Goal: Find specific page/section: Find specific page/section

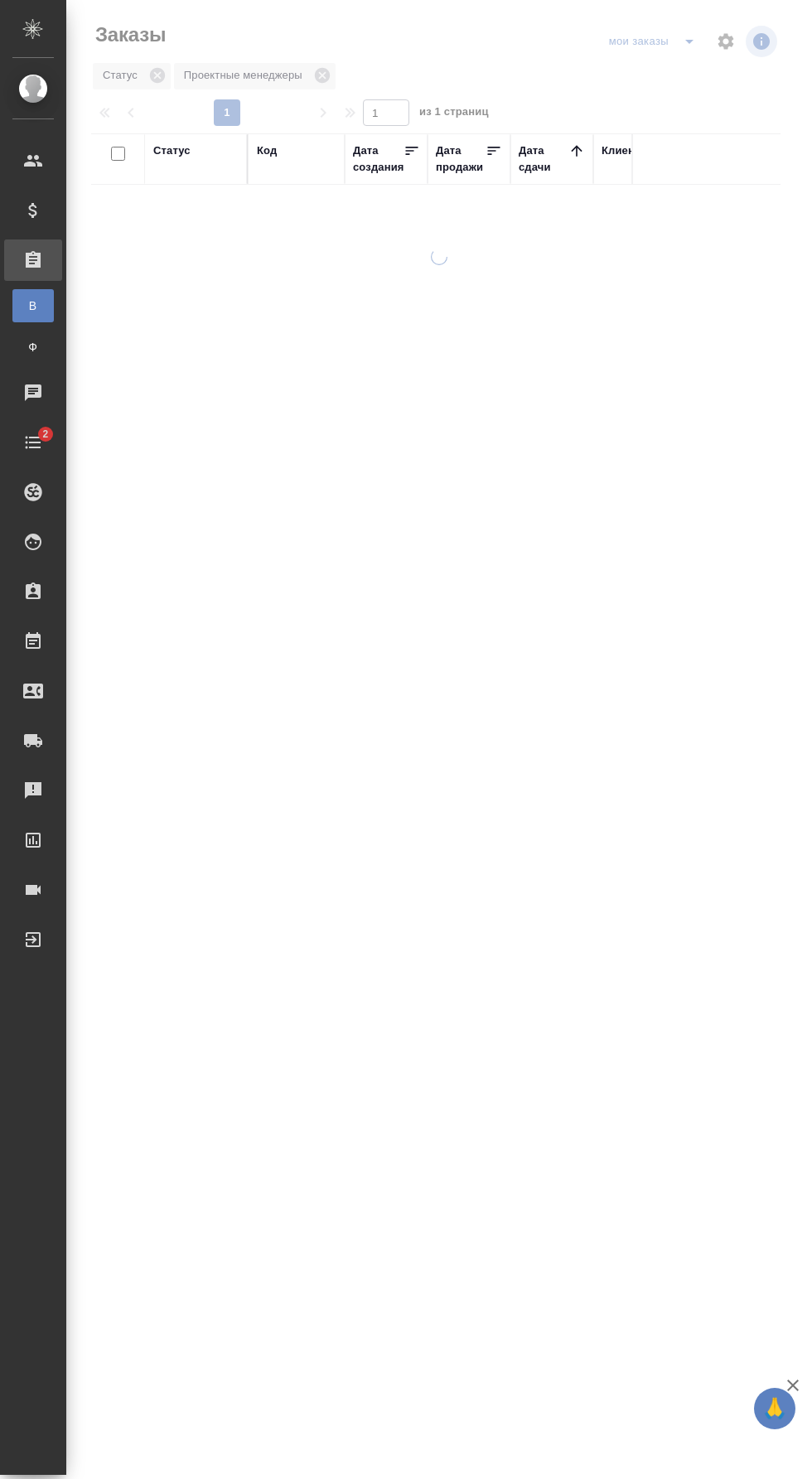
scroll to position [7, 0]
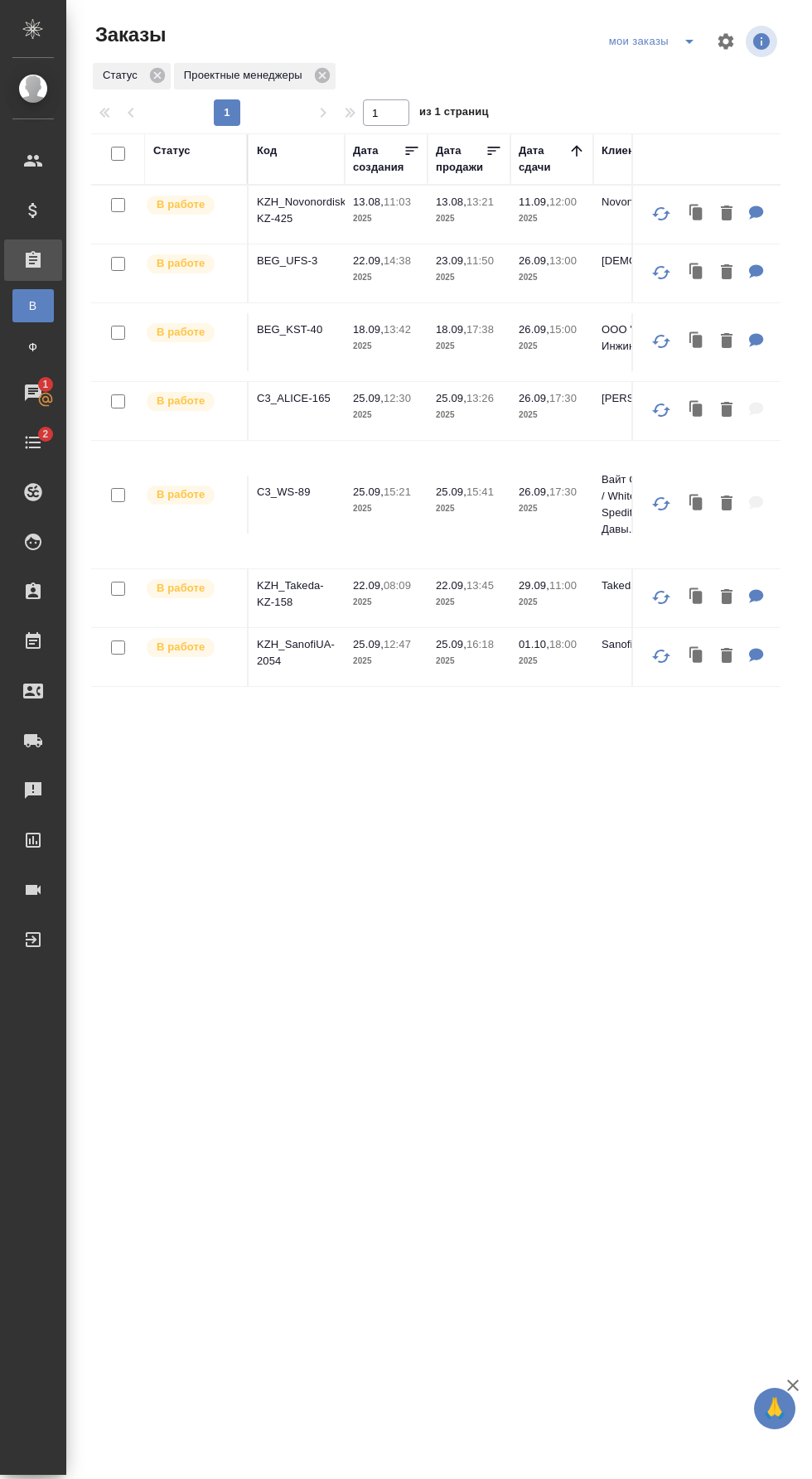
click at [33, 386] on div "Чаты" at bounding box center [13, 392] width 42 height 25
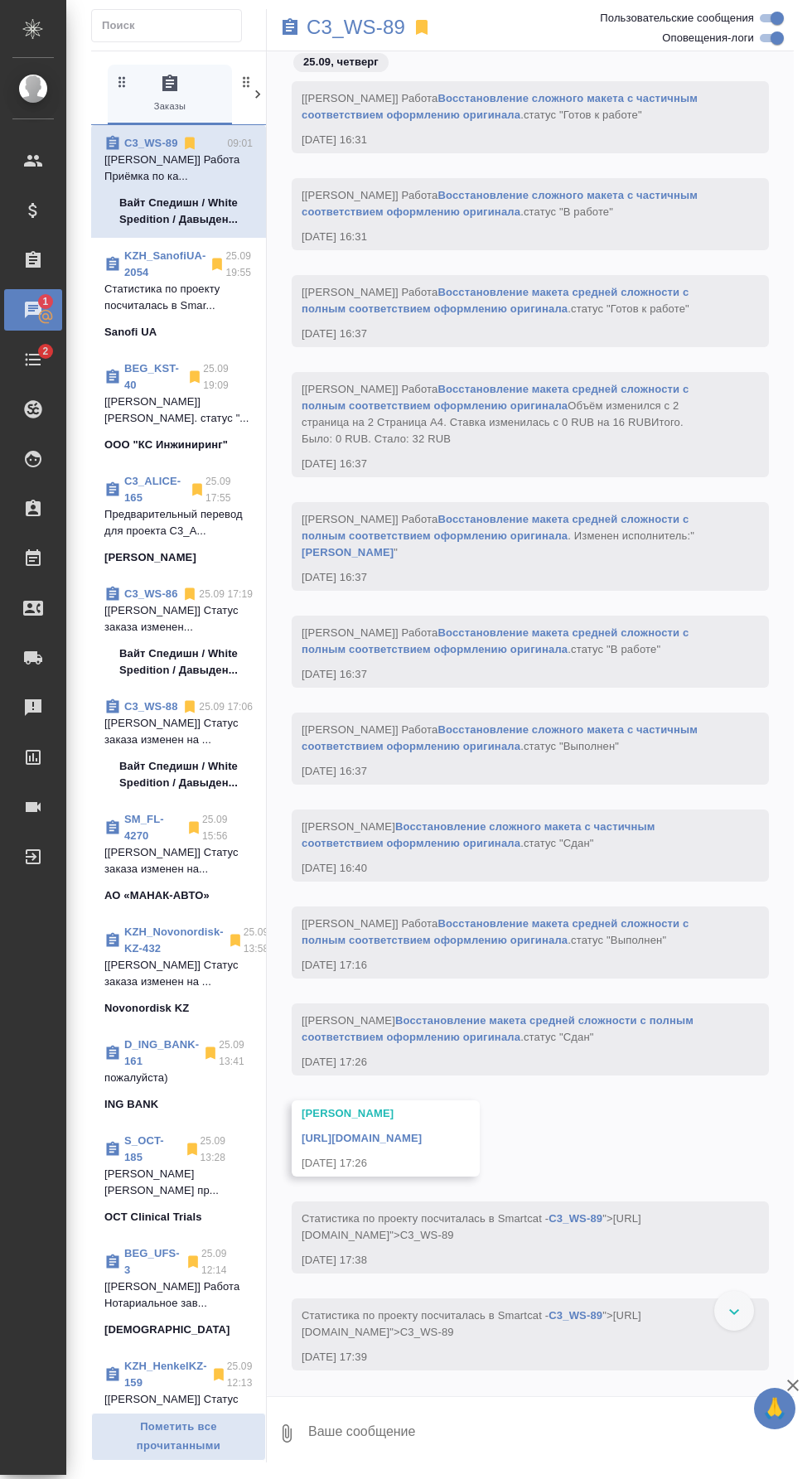
scroll to position [5806, 0]
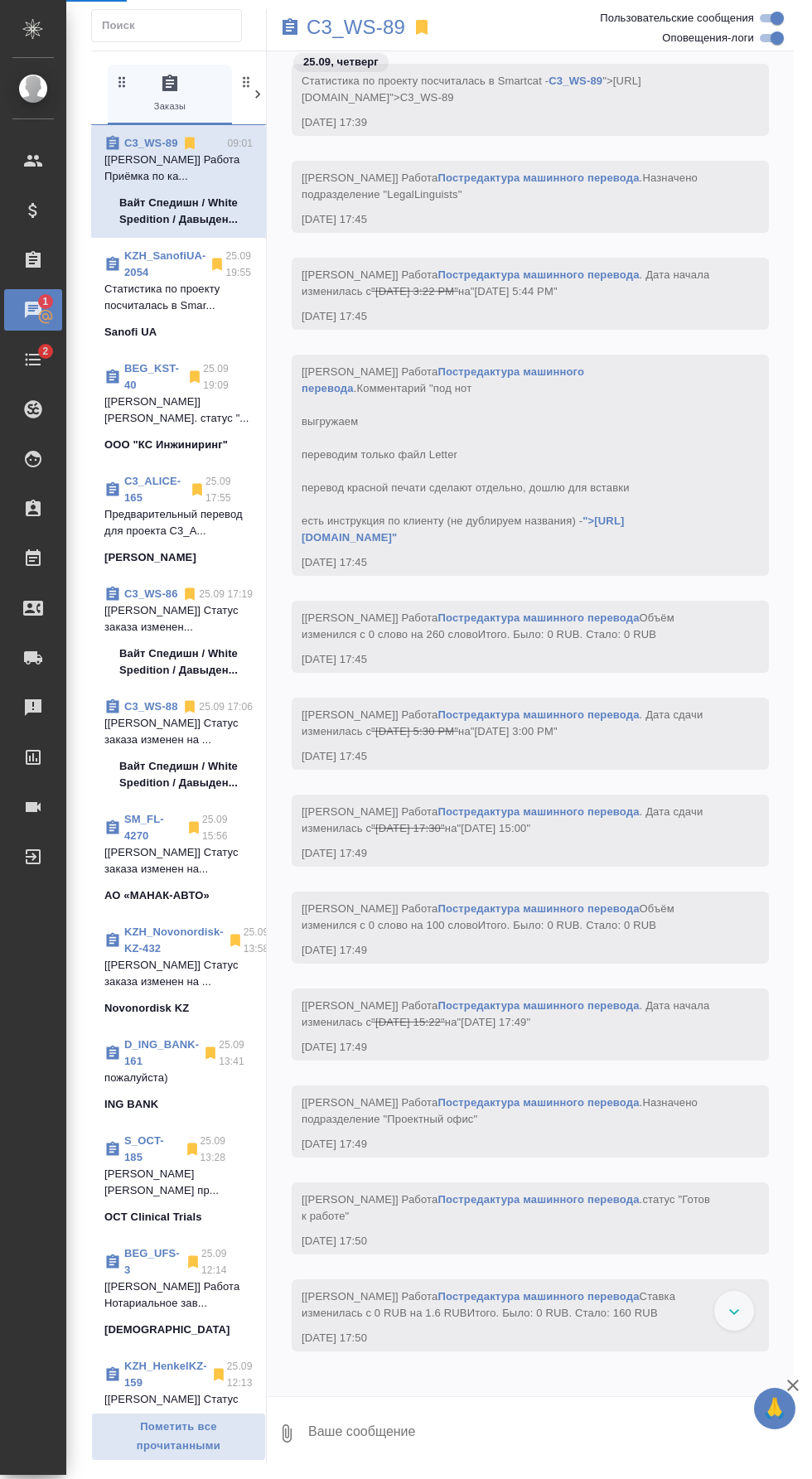
scroll to position [7087, 0]
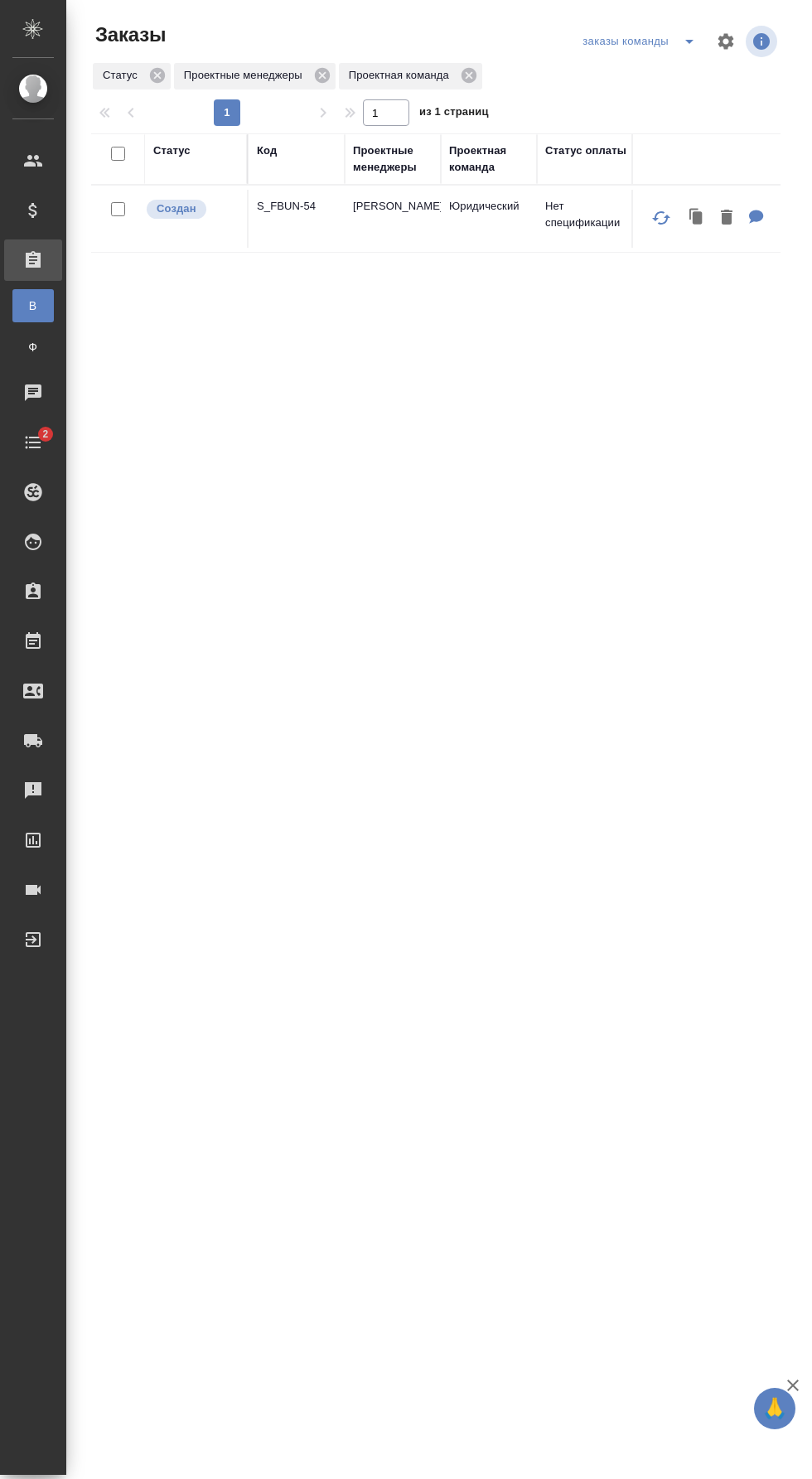
click at [678, 41] on span "split button" at bounding box center [689, 42] width 25 height 20
click at [654, 67] on li "мои заказы" at bounding box center [639, 75] width 132 height 27
